Goal: Navigation & Orientation: Find specific page/section

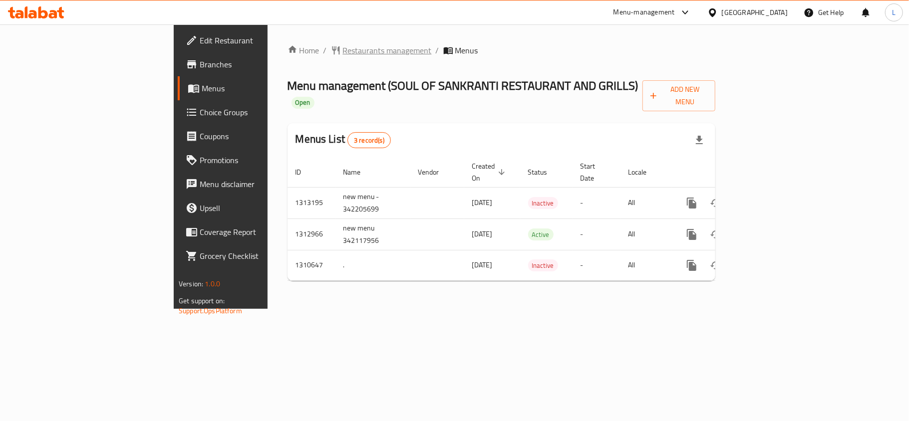
click at [343, 46] on span "Restaurants management" at bounding box center [387, 50] width 89 height 12
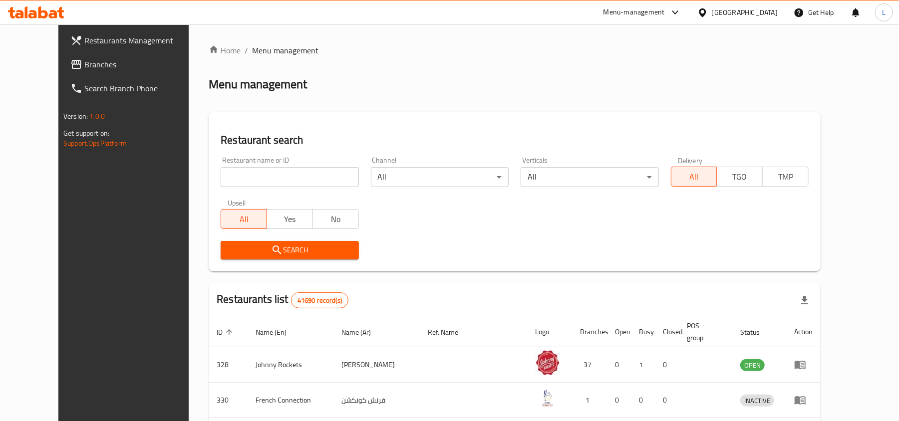
click at [756, 11] on div "[GEOGRAPHIC_DATA]" at bounding box center [745, 12] width 66 height 11
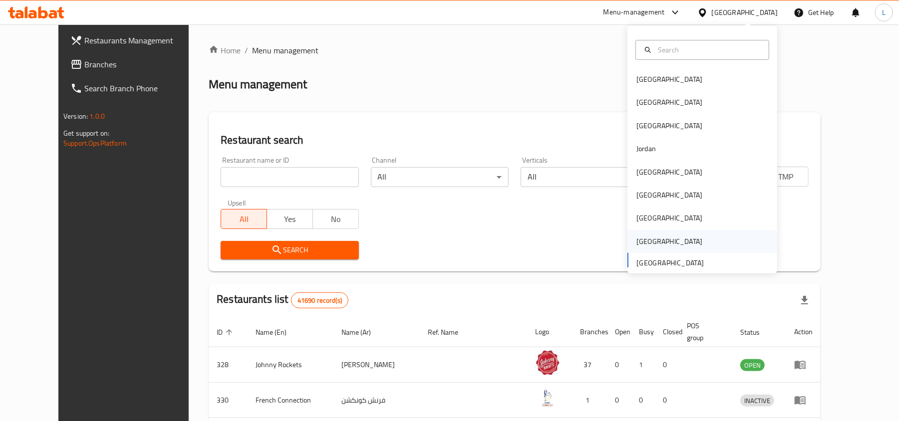
scroll to position [5, 0]
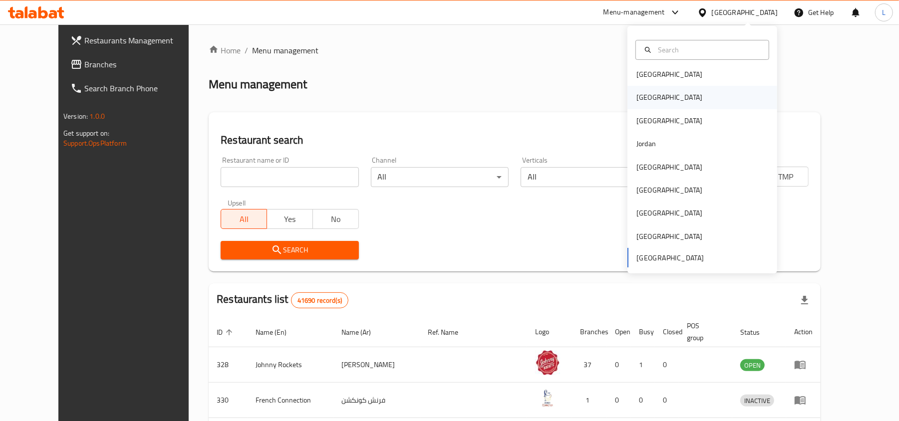
click at [640, 99] on div "[GEOGRAPHIC_DATA]" at bounding box center [669, 97] width 66 height 11
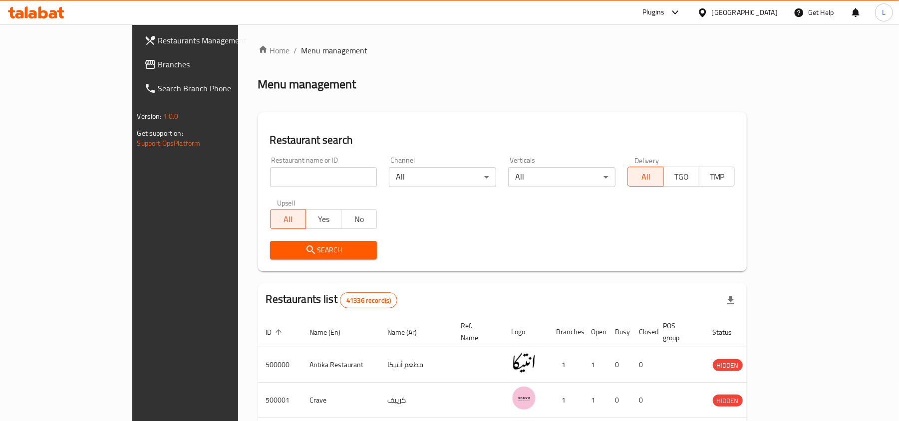
click at [158, 64] on span "Branches" at bounding box center [216, 64] width 116 height 12
